Goal: Navigation & Orientation: Find specific page/section

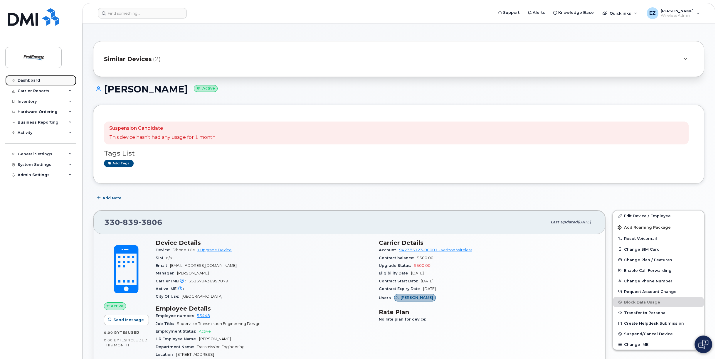
click at [19, 80] on div "Dashboard" at bounding box center [29, 80] width 22 height 5
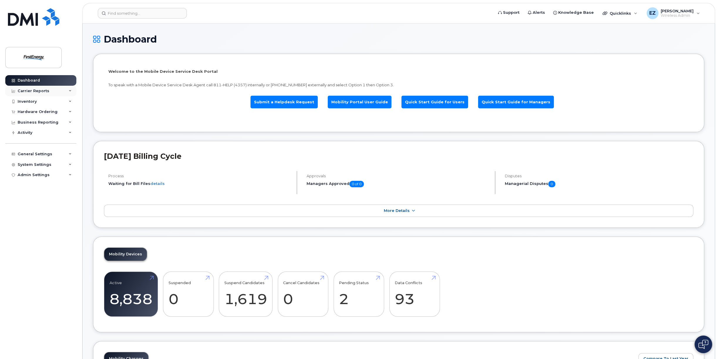
click at [35, 90] on div "Carrier Reports" at bounding box center [34, 91] width 32 height 5
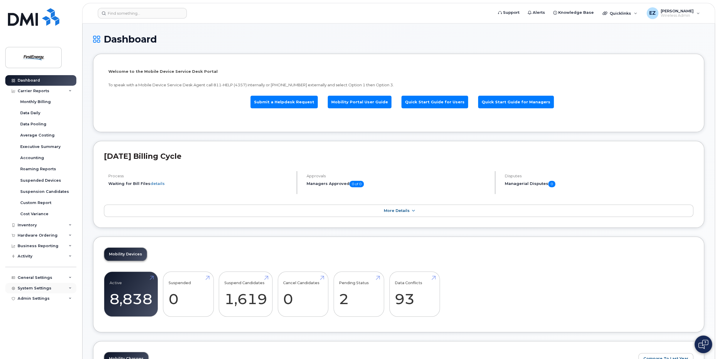
click at [52, 289] on div "System Settings" at bounding box center [40, 288] width 71 height 11
click at [51, 280] on div "General Settings" at bounding box center [40, 278] width 71 height 11
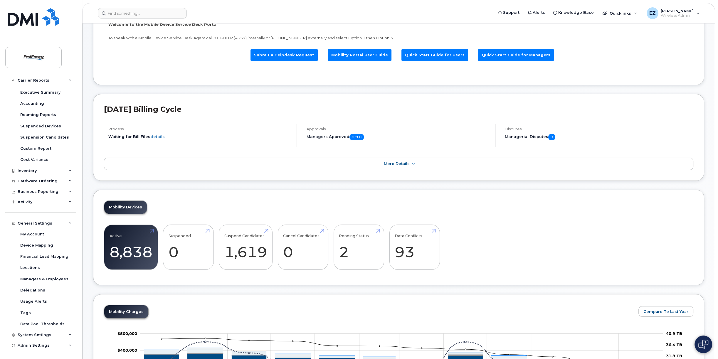
scroll to position [59, 0]
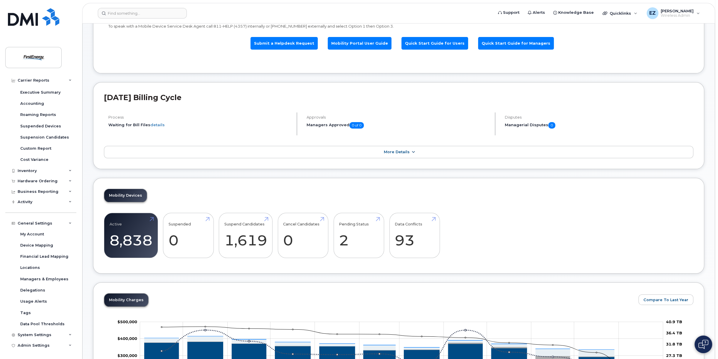
click at [399, 153] on span "More Details" at bounding box center [397, 152] width 26 height 4
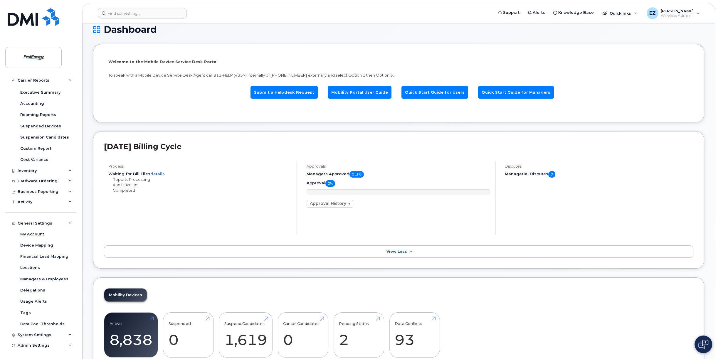
scroll to position [0, 0]
